Goal: Information Seeking & Learning: Learn about a topic

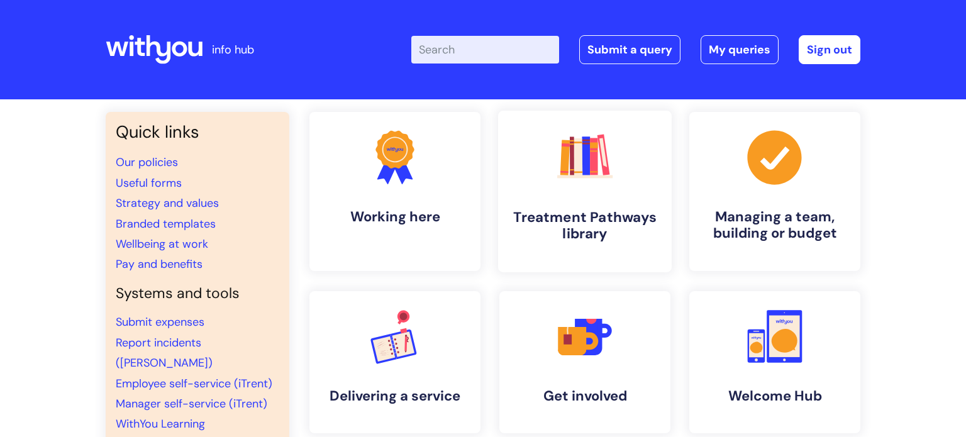
click at [554, 218] on h4 "Treatment Pathways library" at bounding box center [584, 226] width 153 height 34
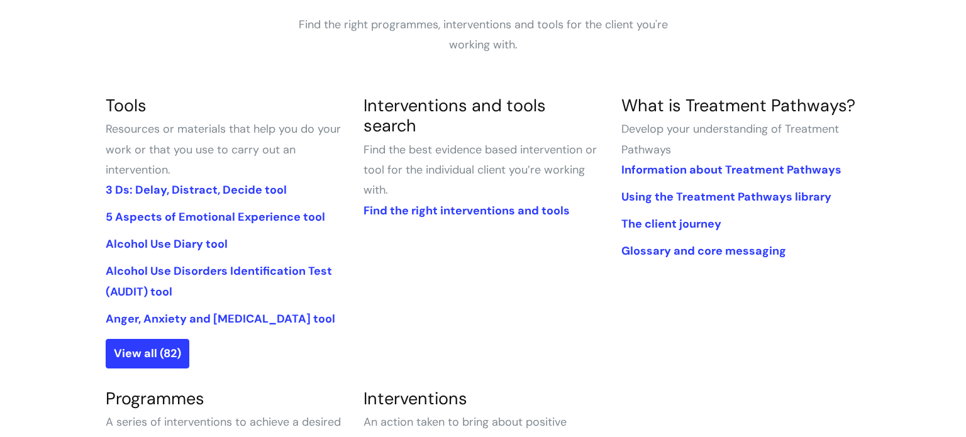
scroll to position [249, 0]
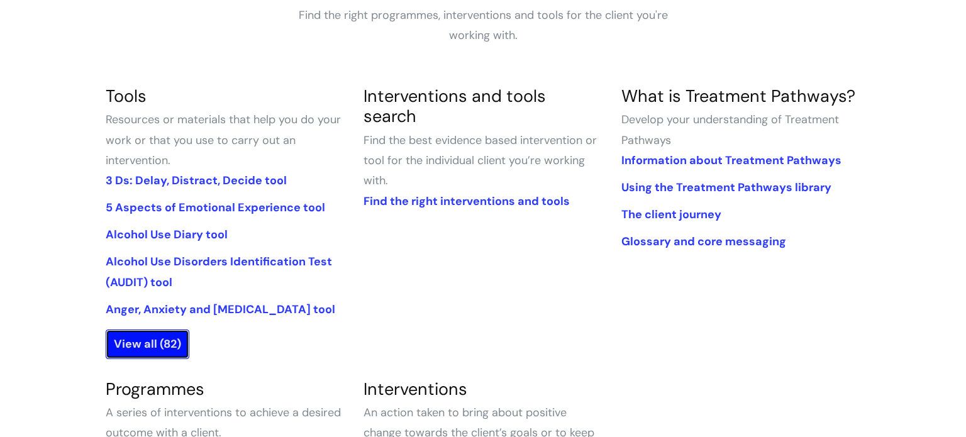
click at [174, 338] on link "View all (82)" at bounding box center [148, 344] width 84 height 29
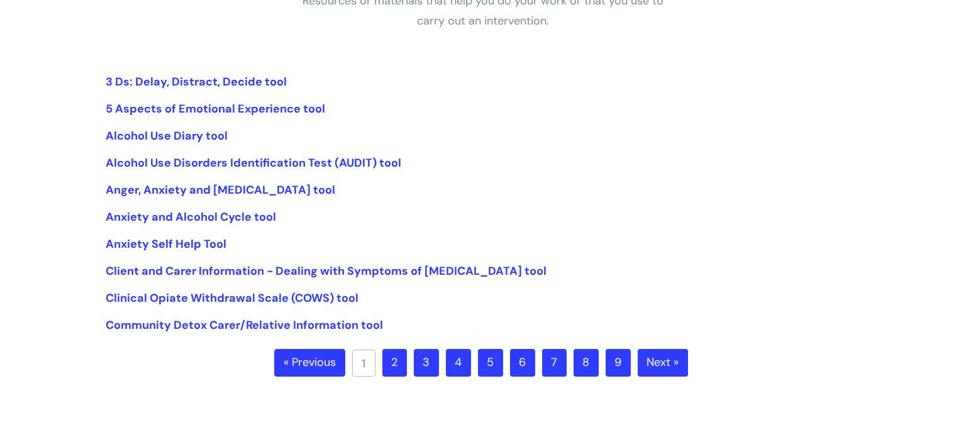
scroll to position [265, 0]
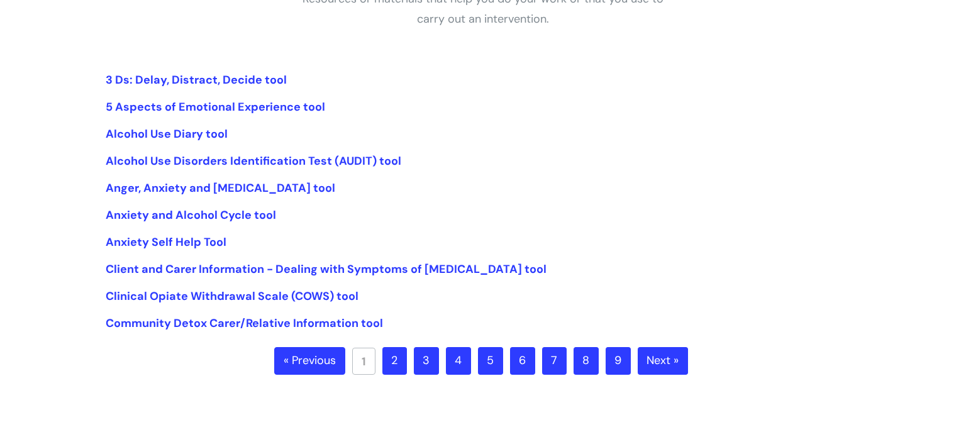
click at [397, 354] on link "2" at bounding box center [394, 361] width 25 height 28
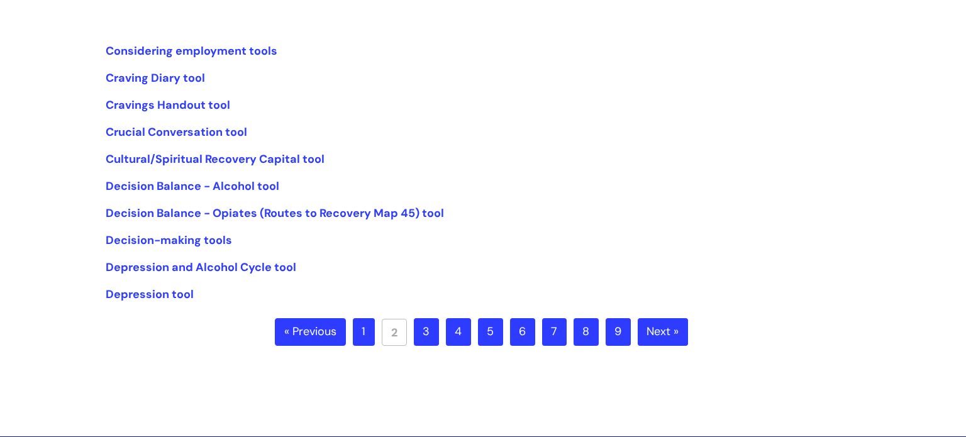
scroll to position [297, 0]
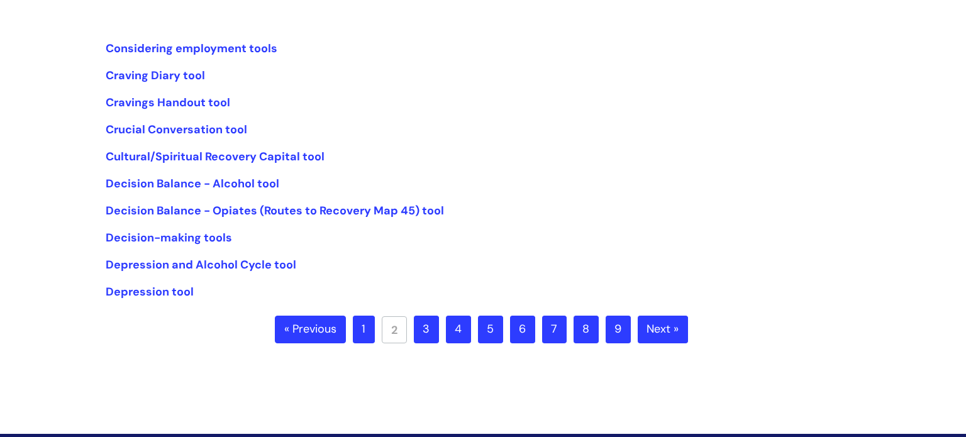
click at [429, 330] on link "3" at bounding box center [426, 330] width 25 height 28
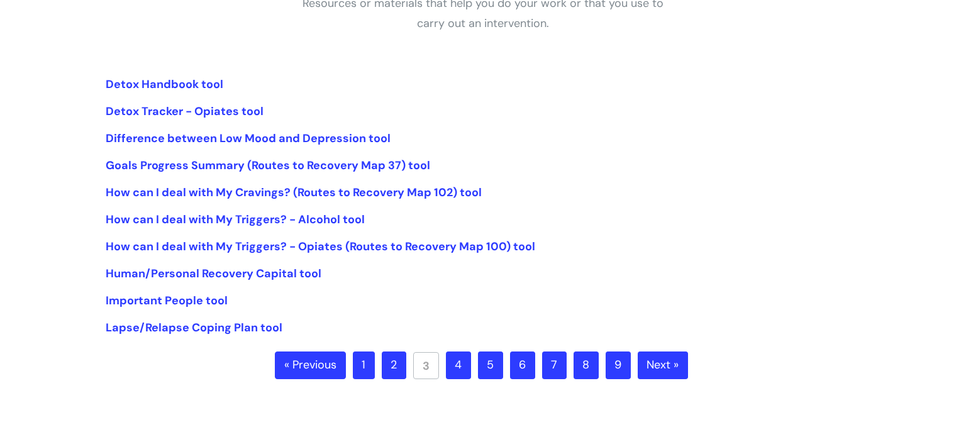
scroll to position [262, 0]
click at [465, 363] on link "4" at bounding box center [458, 365] width 25 height 28
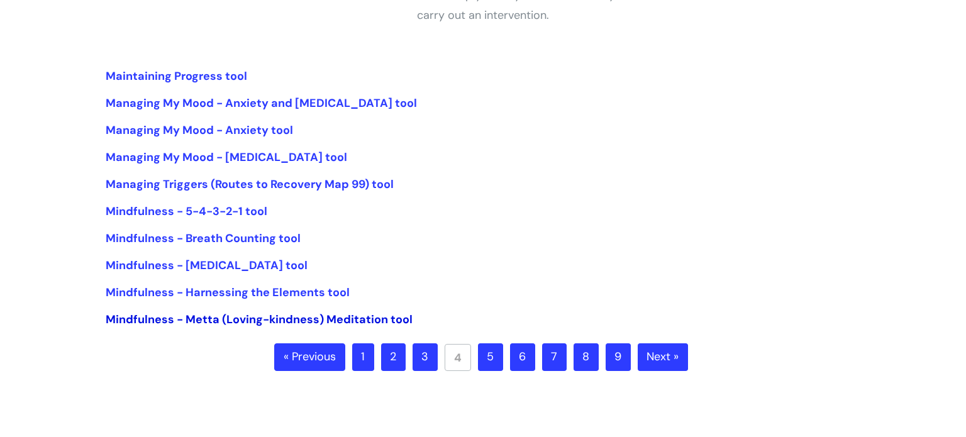
scroll to position [289, 0]
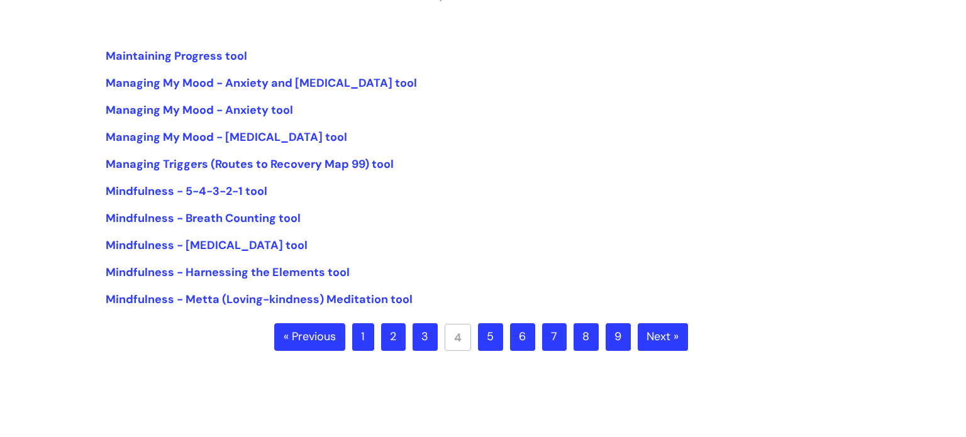
click at [493, 339] on link "5" at bounding box center [490, 337] width 25 height 28
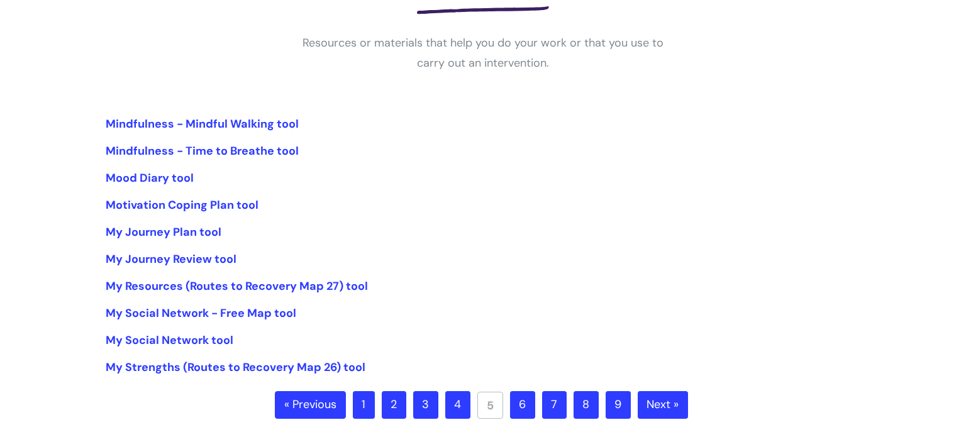
scroll to position [228, 0]
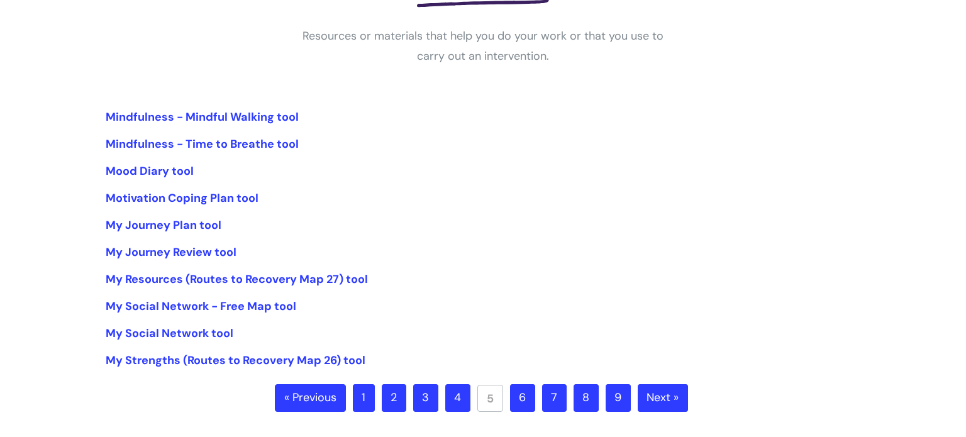
click at [525, 399] on link "6" at bounding box center [522, 398] width 25 height 28
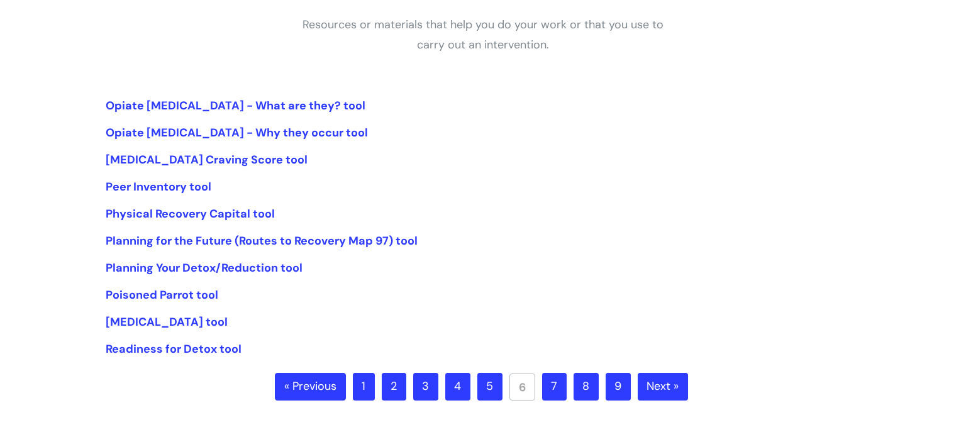
scroll to position [241, 0]
